Goal: Transaction & Acquisition: Book appointment/travel/reservation

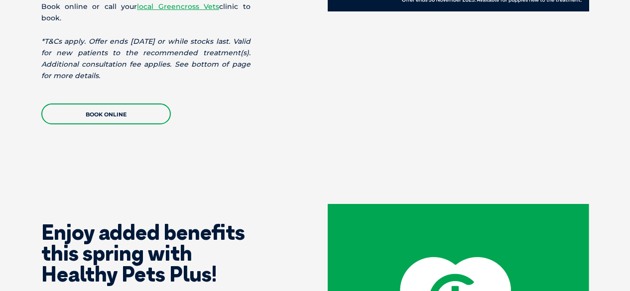
scroll to position [1046, 0]
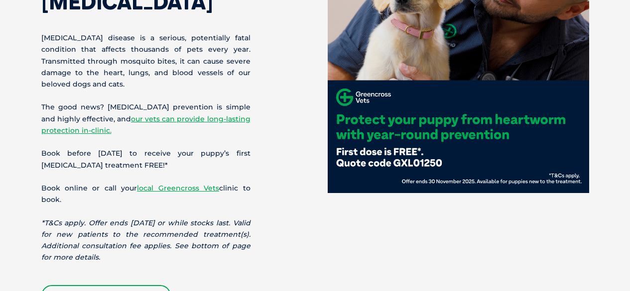
drag, startPoint x: 233, startPoint y: 142, endPoint x: 510, endPoint y: 205, distance: 284.1
click at [517, 205] on div "Protect your pet against heartworm Heartworm disease is a serious, potentially …" at bounding box center [315, 119] width 568 height 375
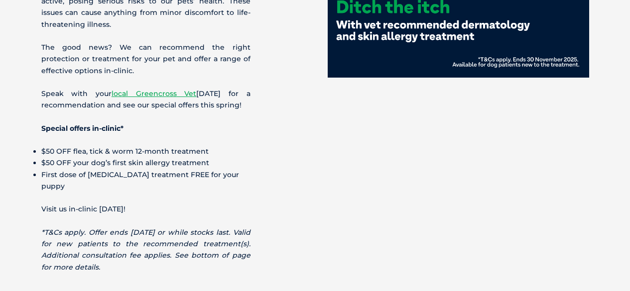
scroll to position [598, 0]
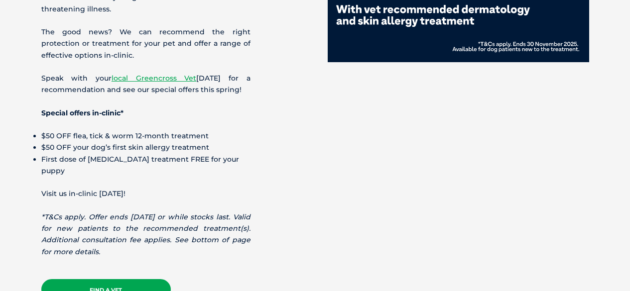
click at [101, 280] on link "Find A Vet" at bounding box center [106, 290] width 130 height 21
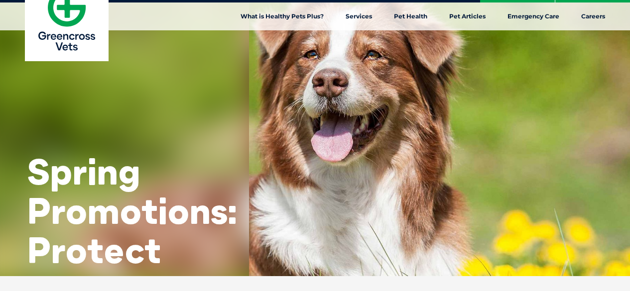
scroll to position [0, 0]
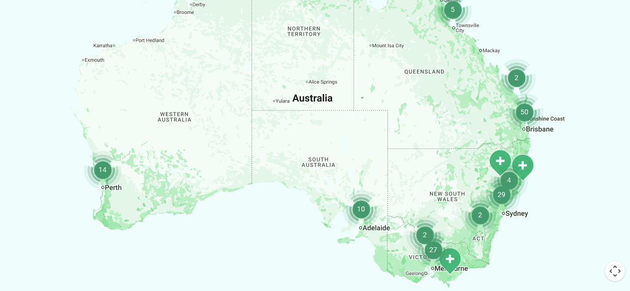
scroll to position [349, 0]
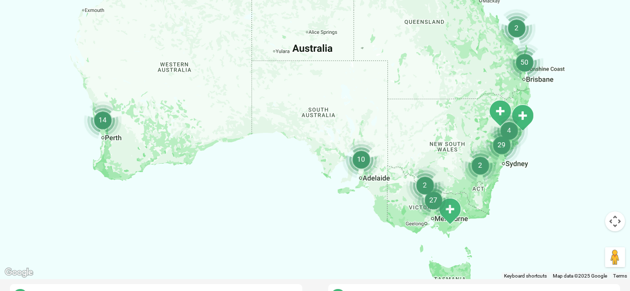
click at [455, 207] on img "Morwell" at bounding box center [449, 211] width 25 height 27
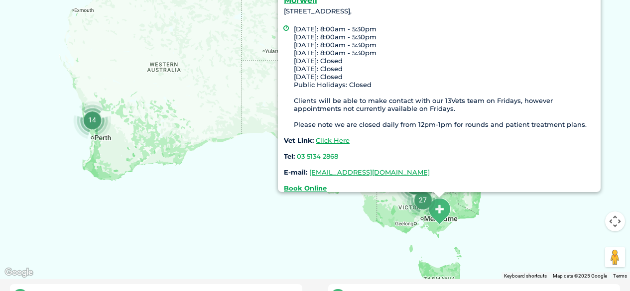
click at [420, 202] on img "27" at bounding box center [423, 200] width 38 height 38
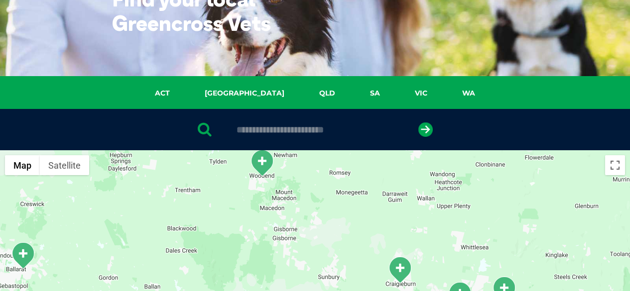
scroll to position [0, 0]
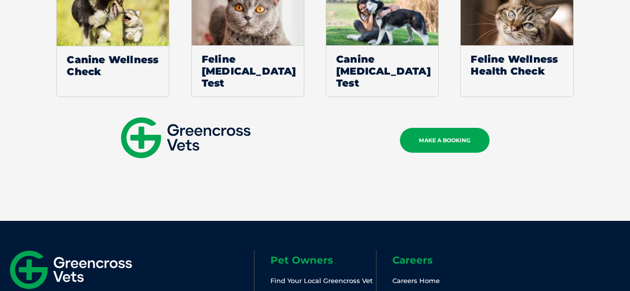
scroll to position [1395, 0]
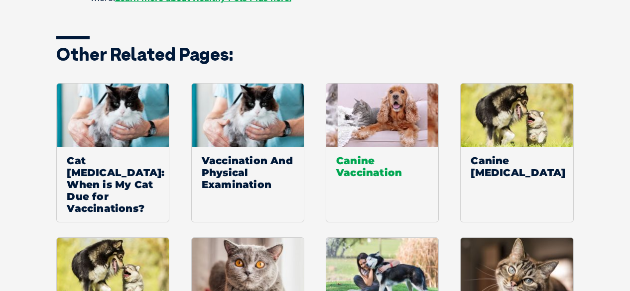
click at [393, 147] on span "Canine Vaccination" at bounding box center [382, 166] width 112 height 39
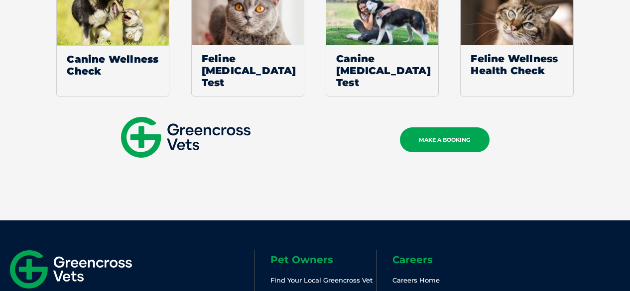
scroll to position [1376, 0]
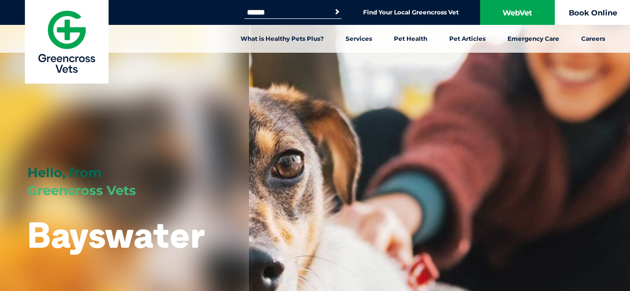
click at [607, 13] on link "Book Online" at bounding box center [593, 12] width 75 height 25
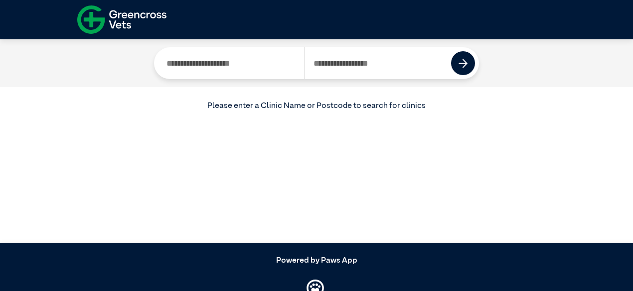
click at [347, 63] on input "Search by Postcode" at bounding box center [377, 63] width 147 height 32
type input "****"
click at [465, 66] on img at bounding box center [462, 63] width 9 height 9
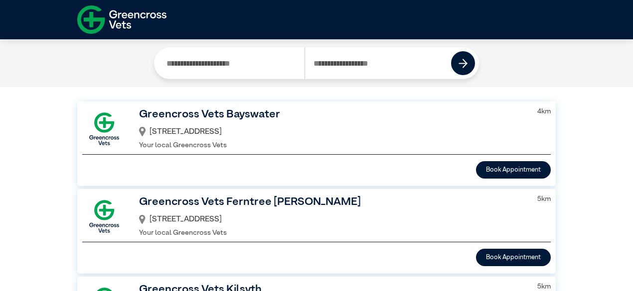
click at [232, 119] on h3 "Greencross Vets Bayswater" at bounding box center [332, 115] width 386 height 17
